Goal: Navigation & Orientation: Find specific page/section

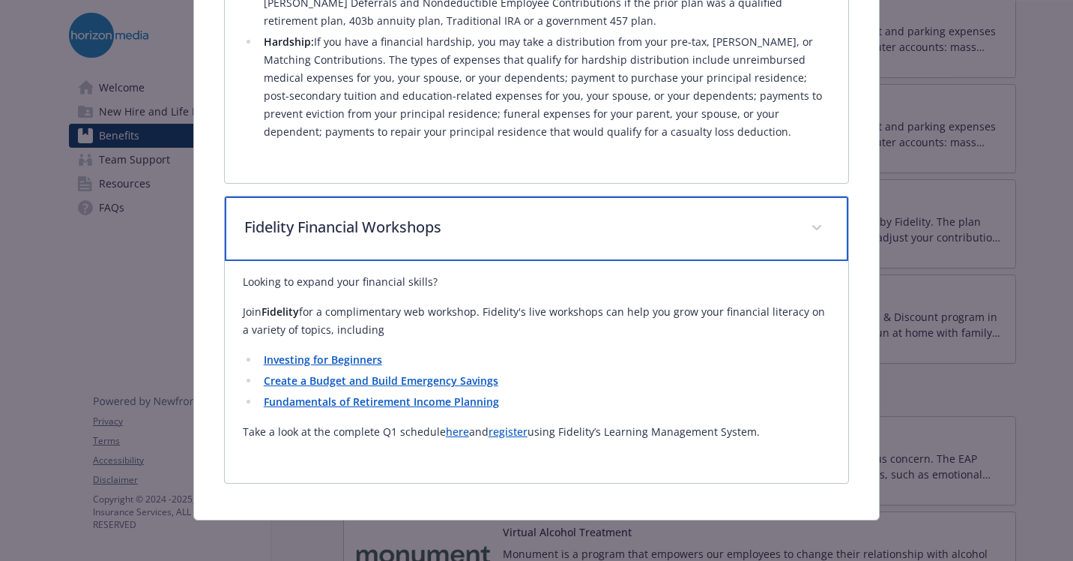
scroll to position [1344, 0]
